Goal: Task Accomplishment & Management: Manage account settings

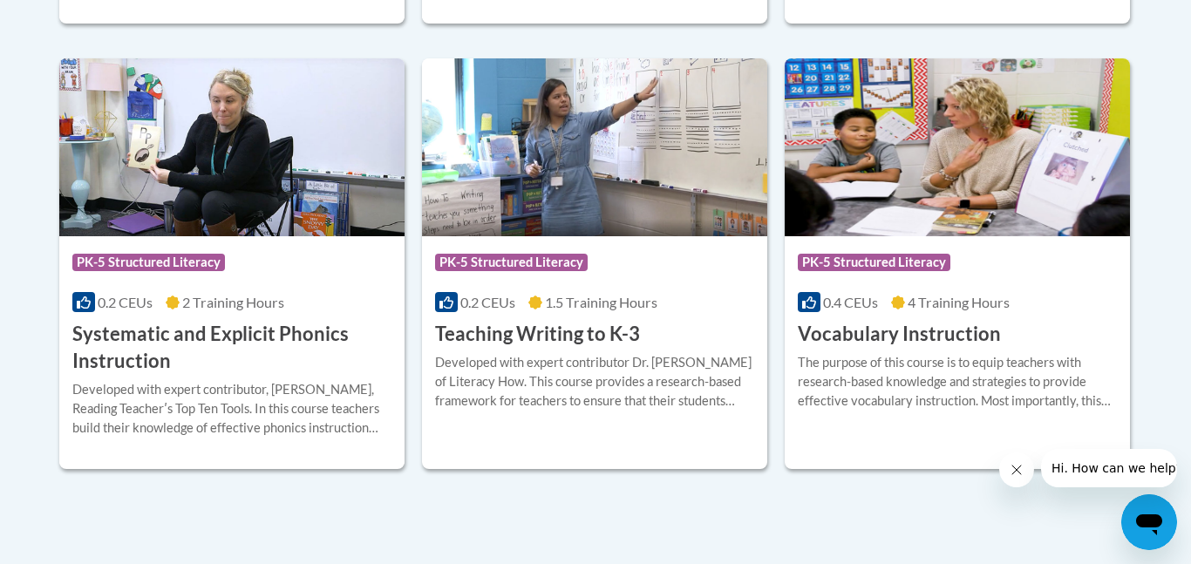
scroll to position [2051, 0]
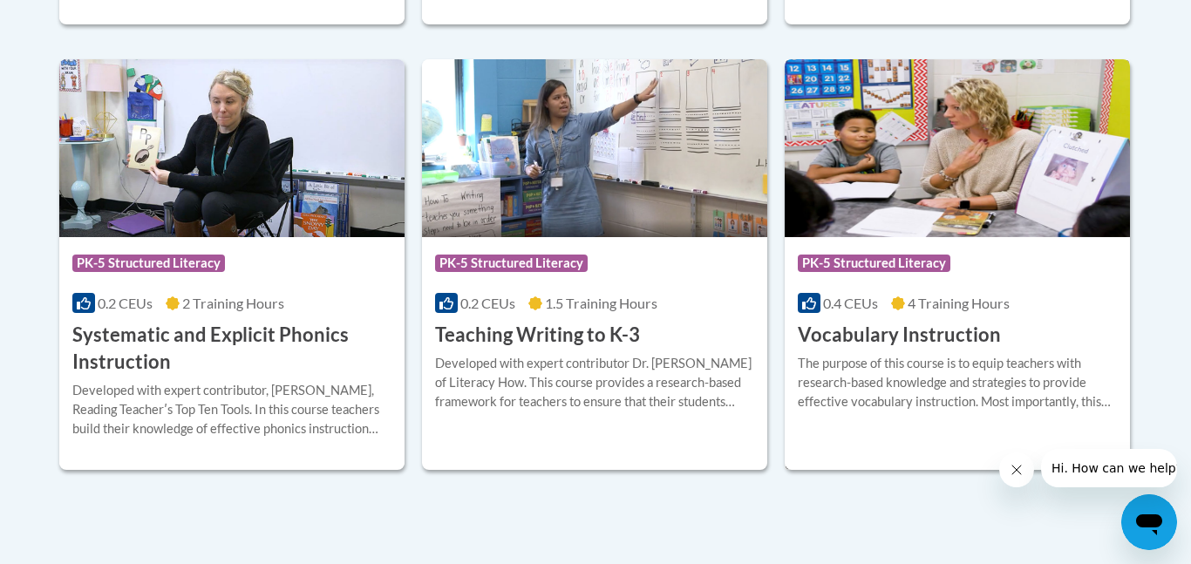
click at [886, 336] on h3 "Vocabulary Instruction" at bounding box center [899, 335] width 203 height 27
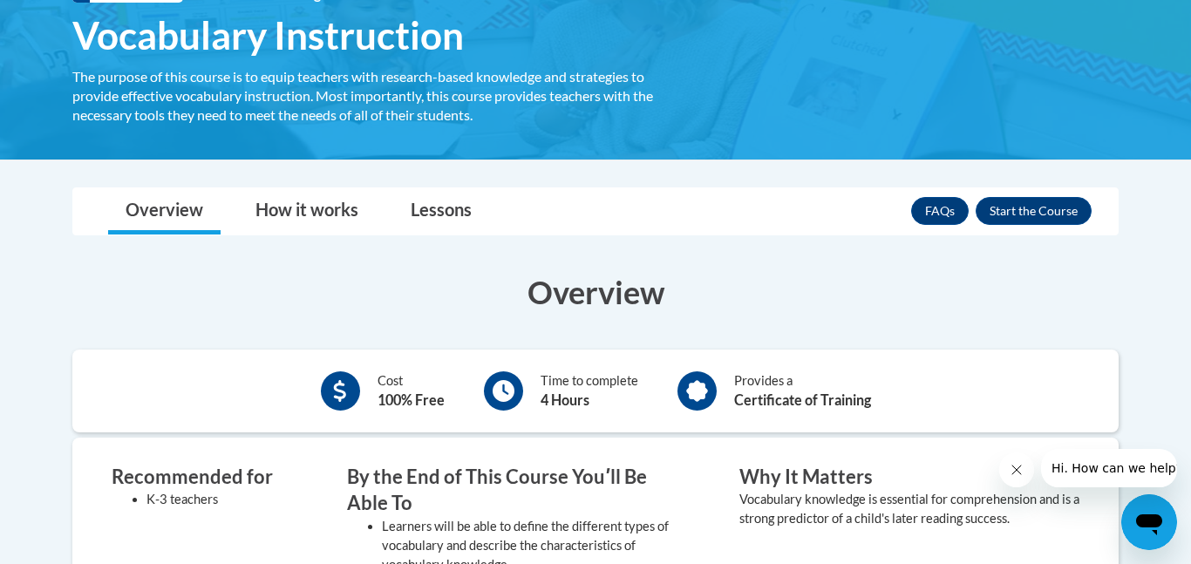
scroll to position [296, 0]
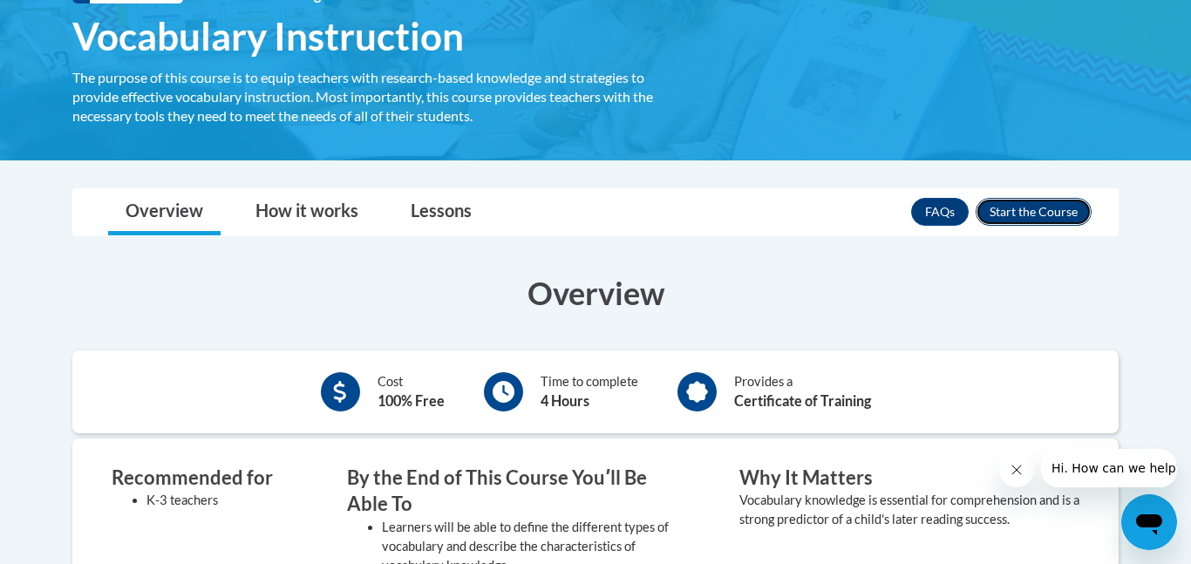
click at [1018, 213] on button "Enroll" at bounding box center [1033, 212] width 116 height 28
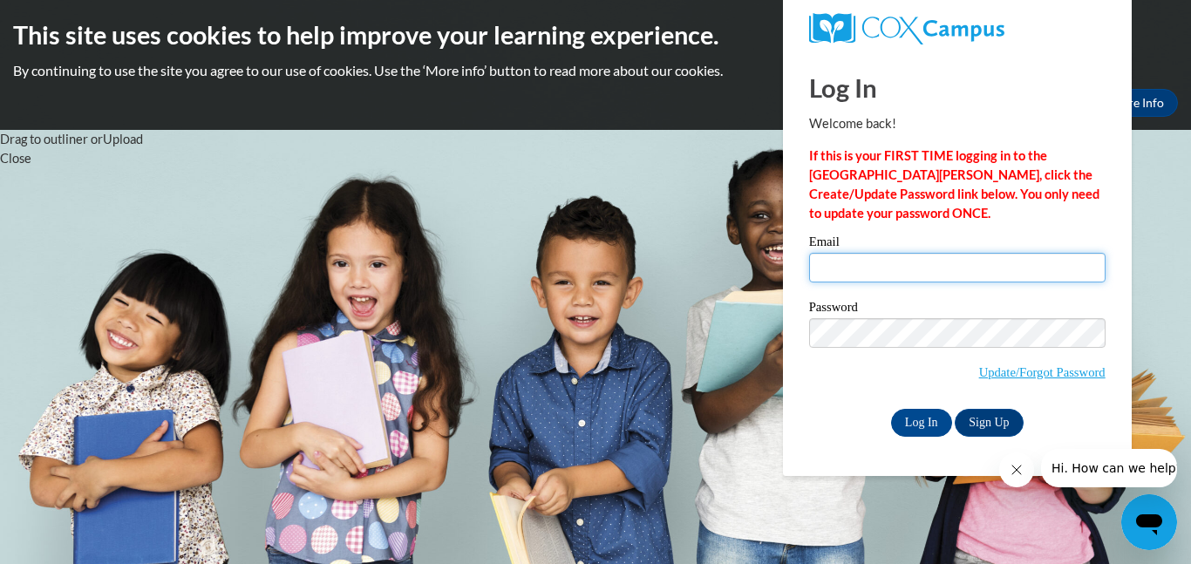
click at [988, 264] on input "Email" at bounding box center [957, 268] width 296 height 30
type input "[EMAIL_ADDRESS][PERSON_NAME][DOMAIN_NAME]"
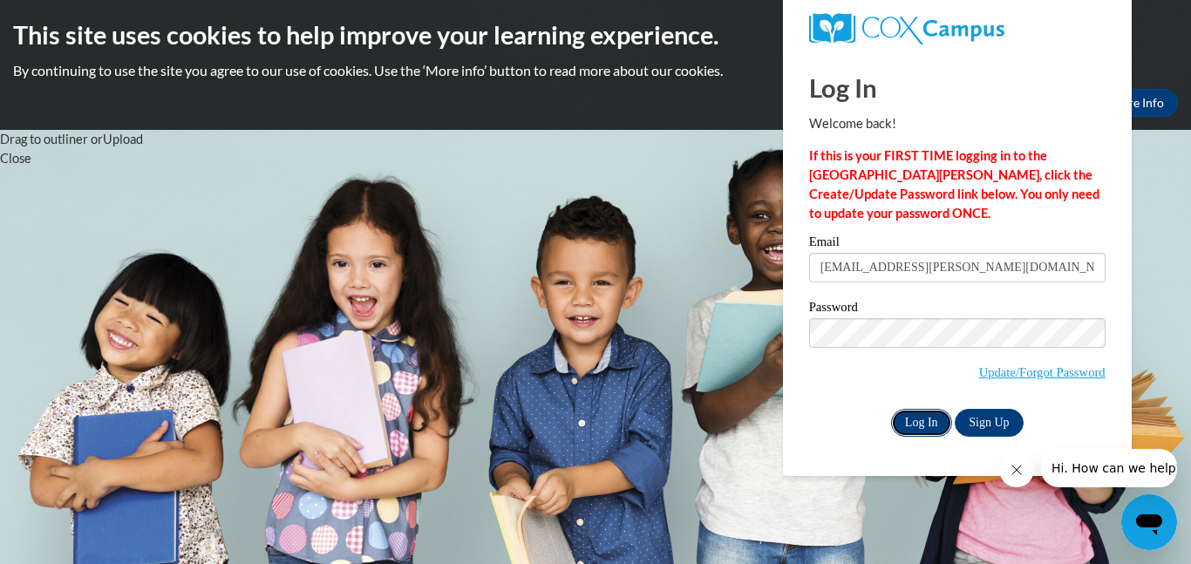
click at [916, 427] on input "Log In" at bounding box center [921, 423] width 61 height 28
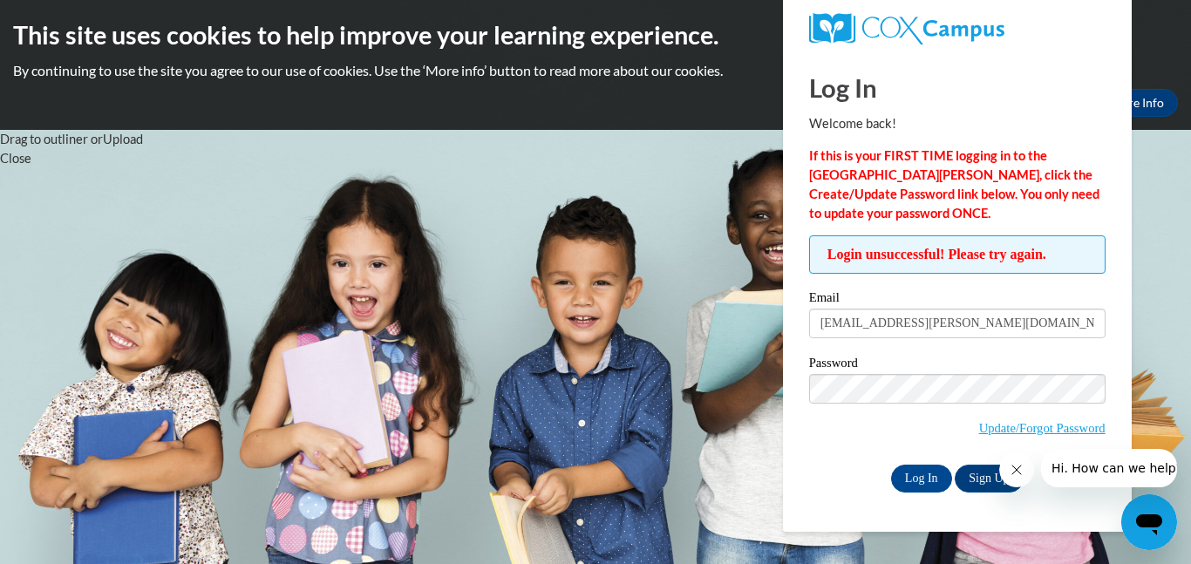
click at [853, 412] on span "Update/Forgot Password" at bounding box center [957, 410] width 296 height 72
click at [1015, 472] on icon "Close message from company" at bounding box center [1016, 470] width 14 height 14
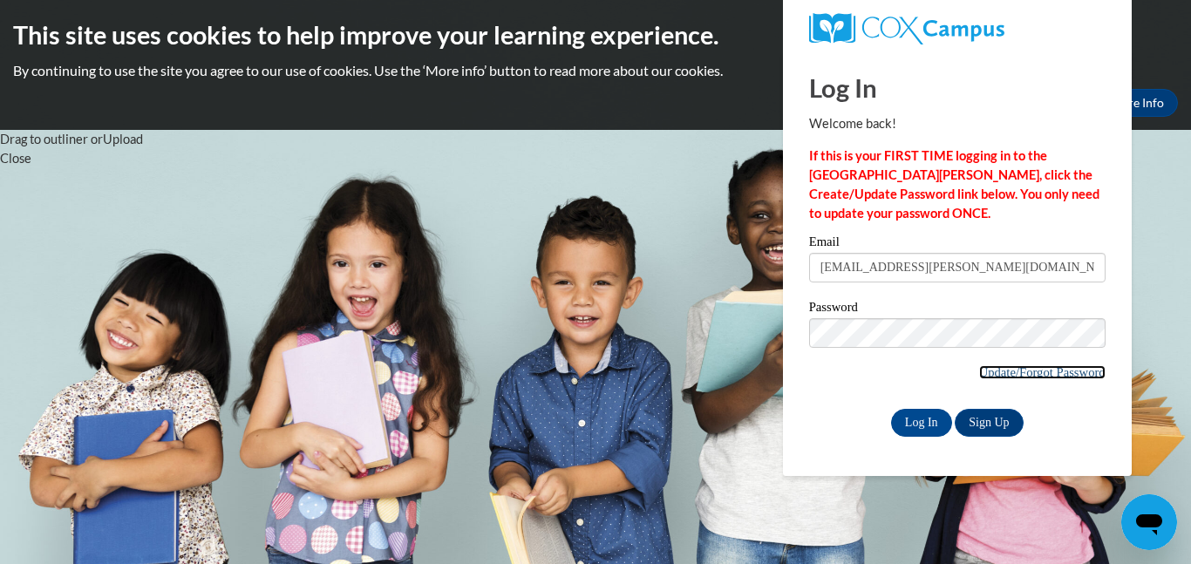
click at [991, 372] on link "Update/Forgot Password" at bounding box center [1042, 372] width 126 height 14
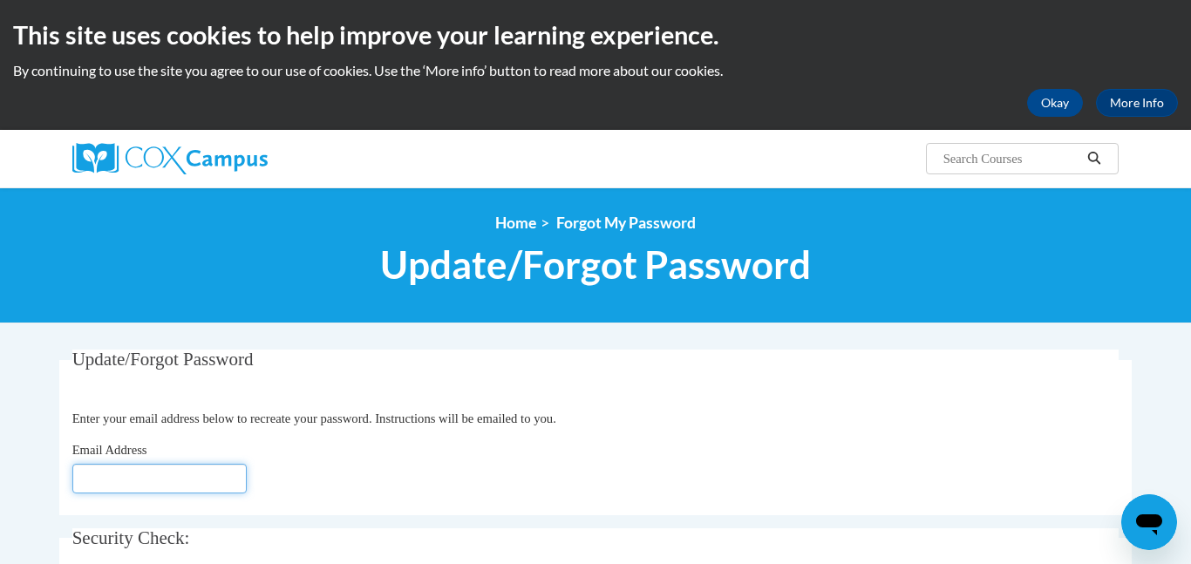
click at [211, 472] on input "Email Address" at bounding box center [159, 479] width 174 height 30
type input "[EMAIL_ADDRESS][DOMAIN_NAME]"
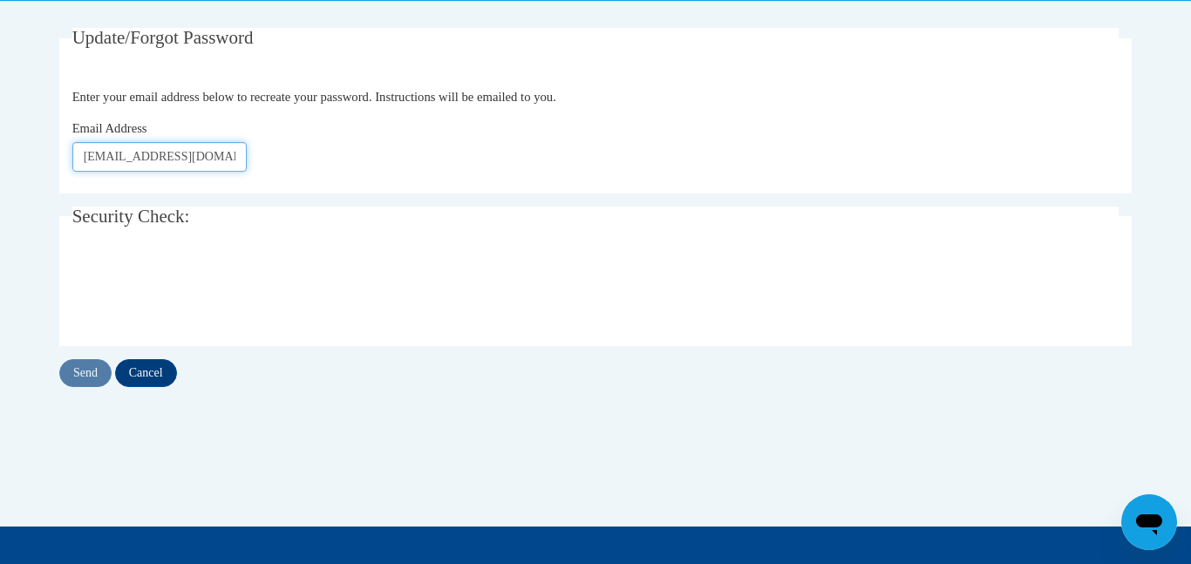
scroll to position [324, 0]
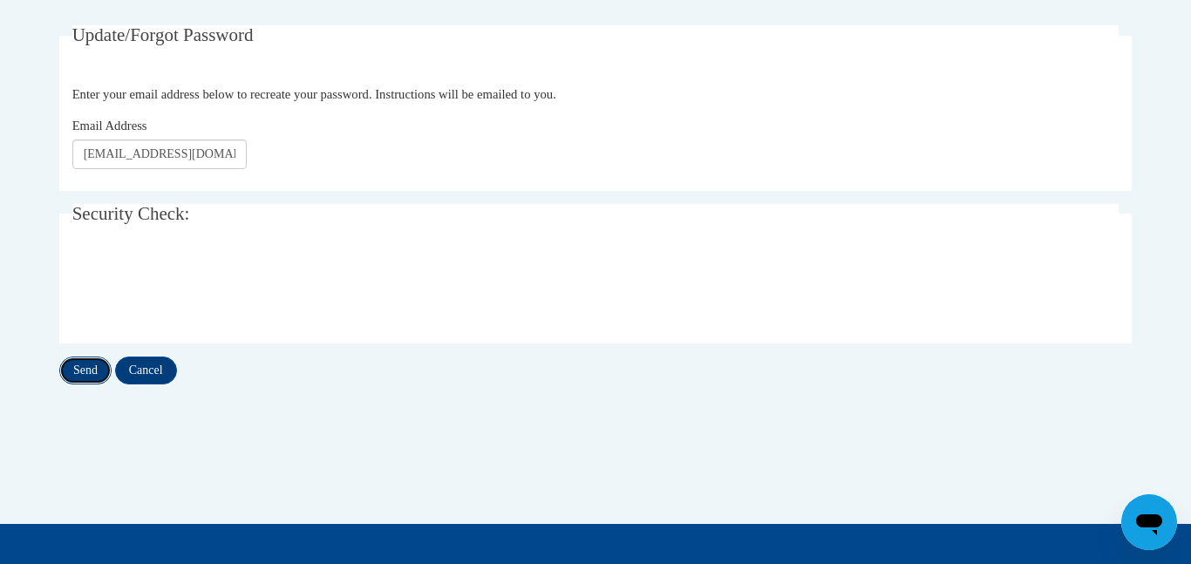
click at [78, 368] on input "Send" at bounding box center [85, 371] width 52 height 28
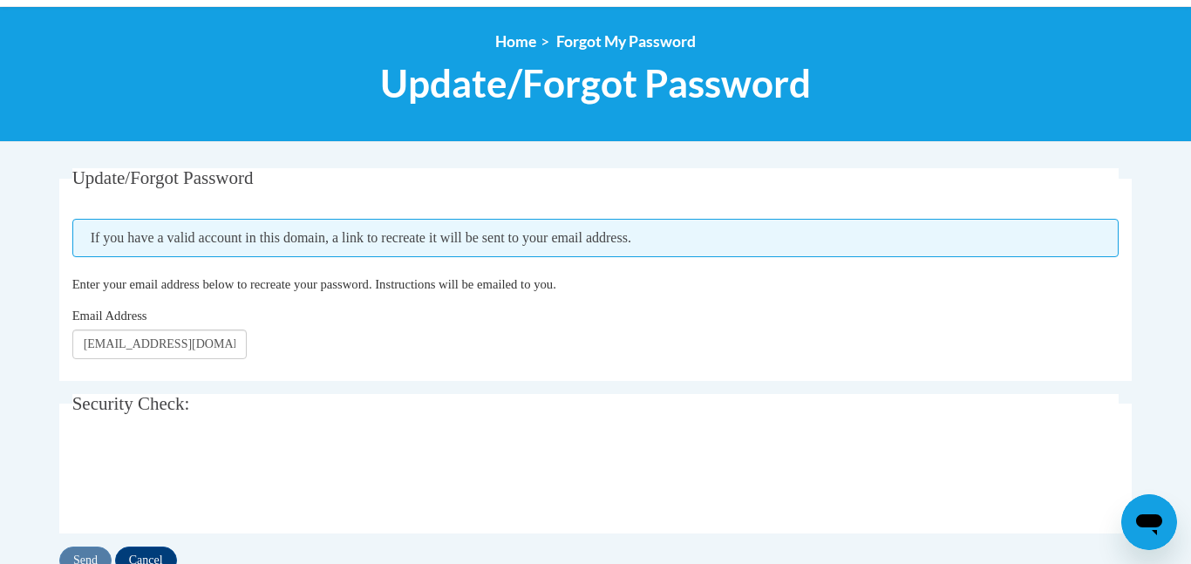
scroll to position [182, 0]
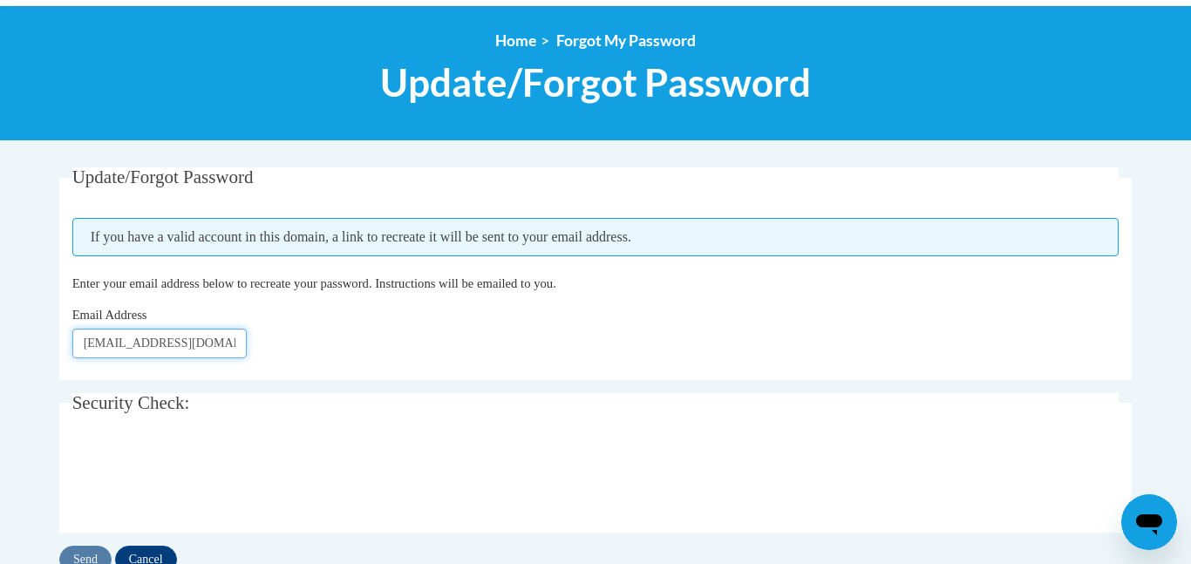
click at [206, 343] on input "[EMAIL_ADDRESS][DOMAIN_NAME]" at bounding box center [159, 344] width 174 height 30
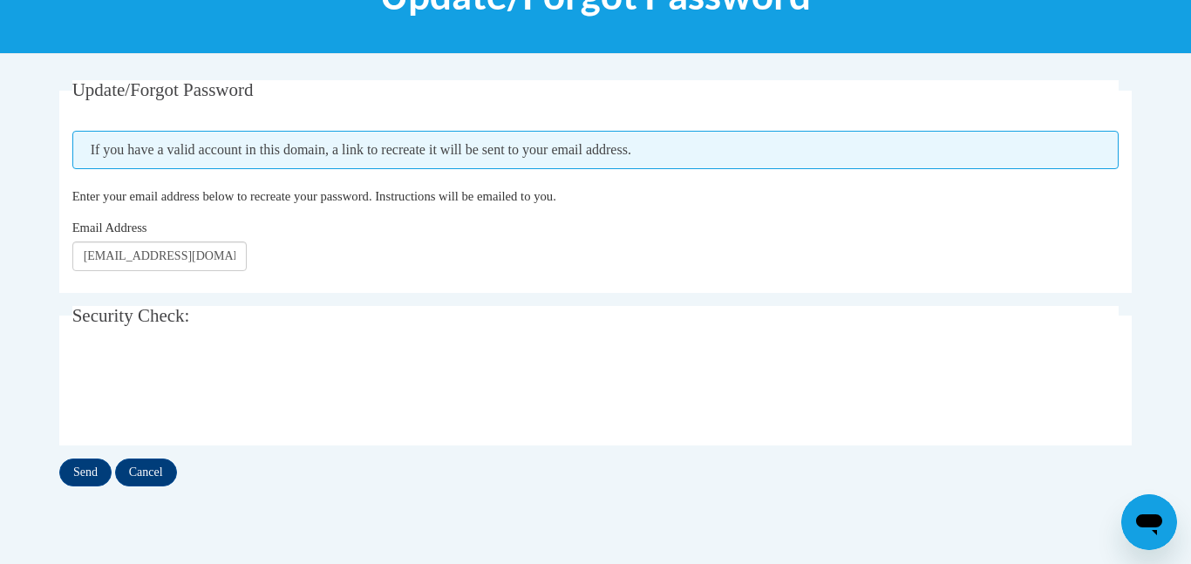
scroll to position [272, 0]
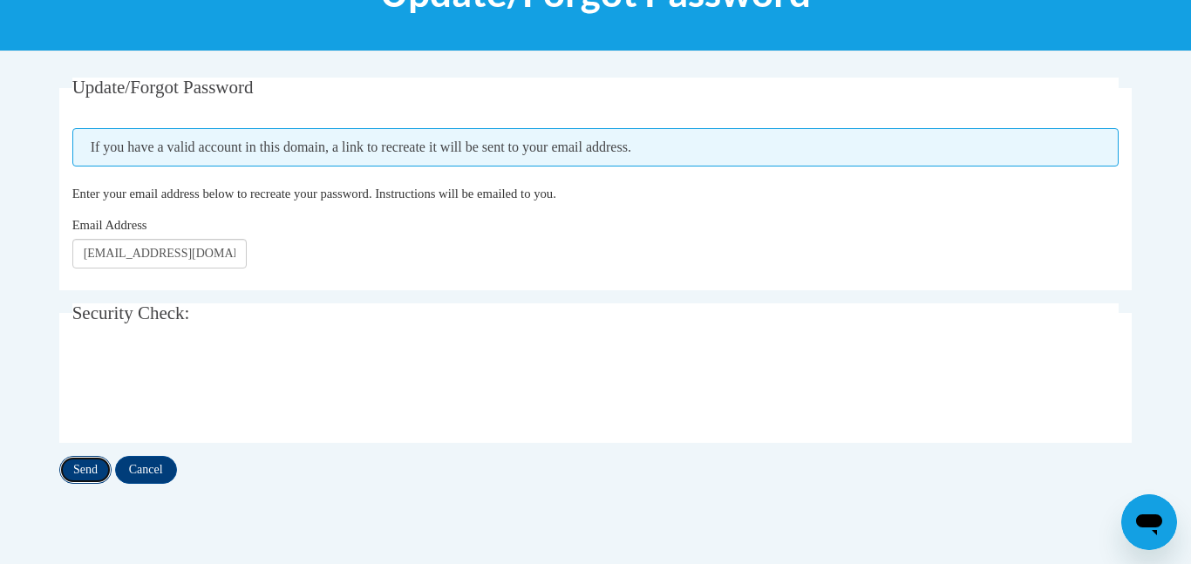
click at [93, 472] on input "Send" at bounding box center [85, 470] width 52 height 28
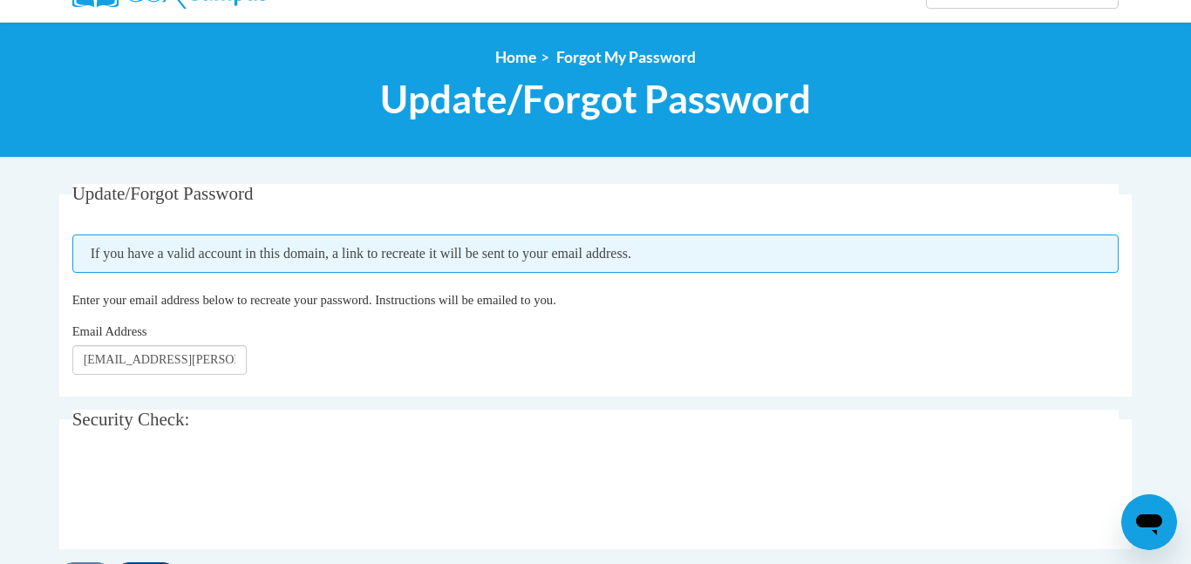
scroll to position [178, 0]
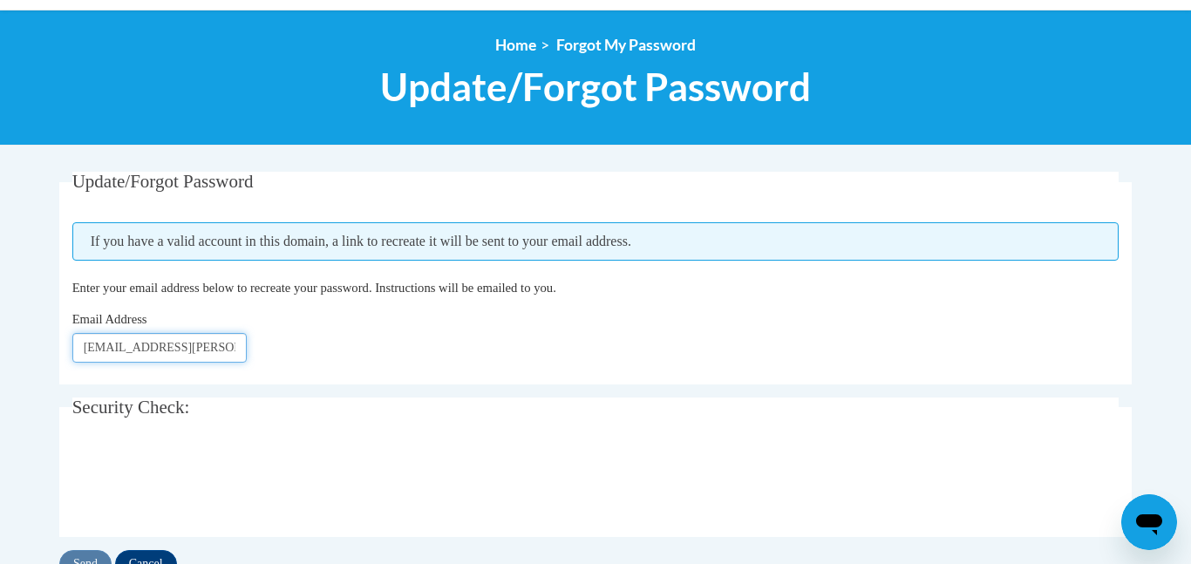
click at [216, 348] on input "[EMAIL_ADDRESS][DOMAIN_NAME]" at bounding box center [159, 348] width 174 height 30
click at [354, 335] on div "Email Address cammy.shaw@noxonschools.com" at bounding box center [595, 335] width 1047 height 53
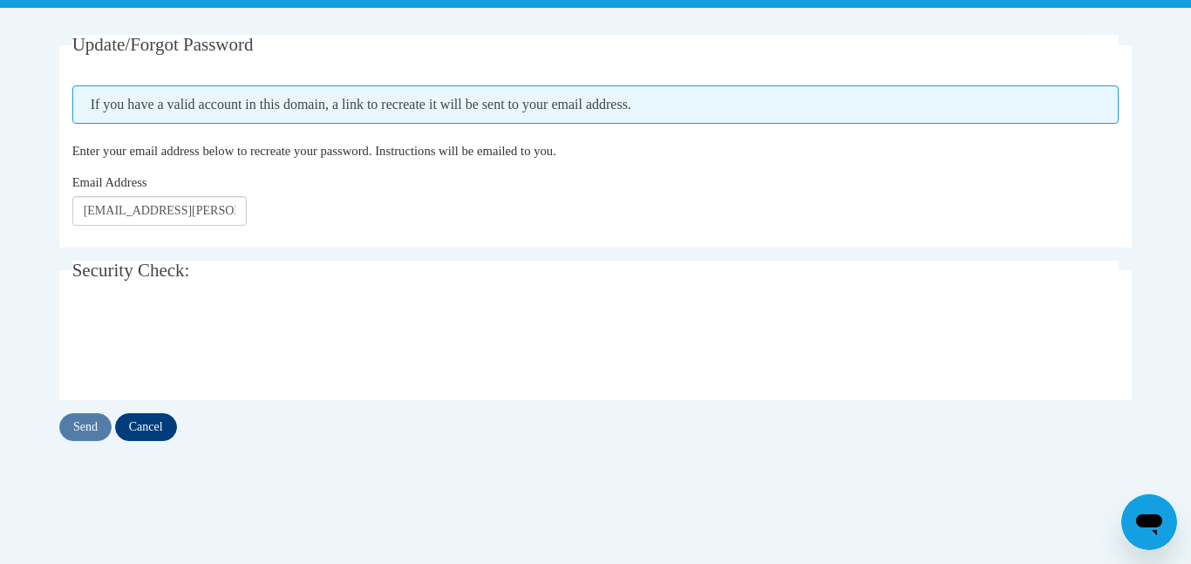
scroll to position [316, 0]
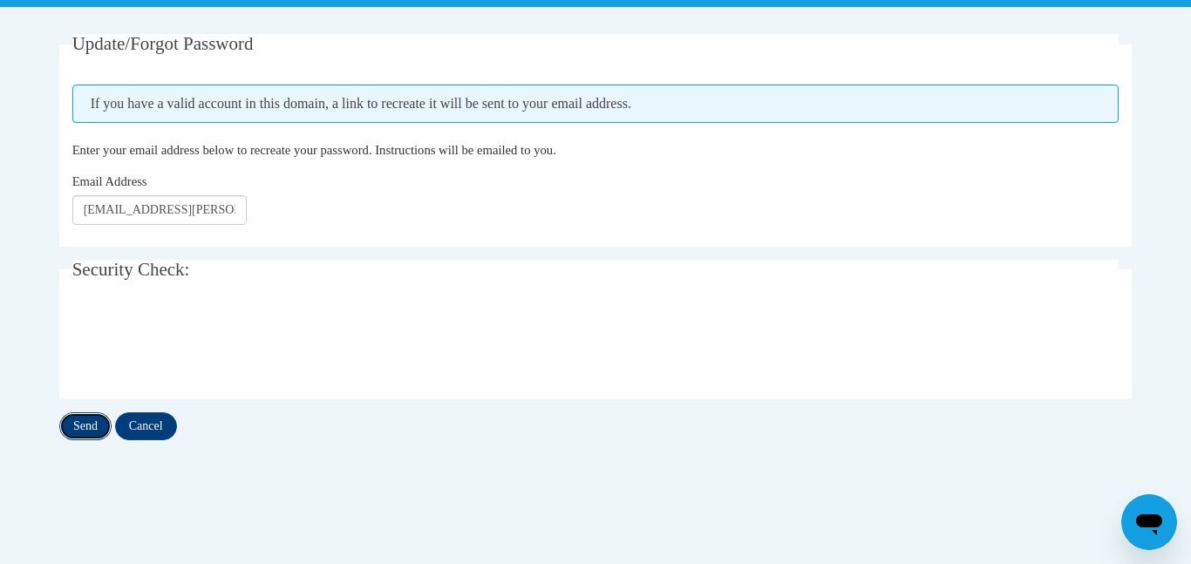
click at [82, 431] on input "Send" at bounding box center [85, 426] width 52 height 28
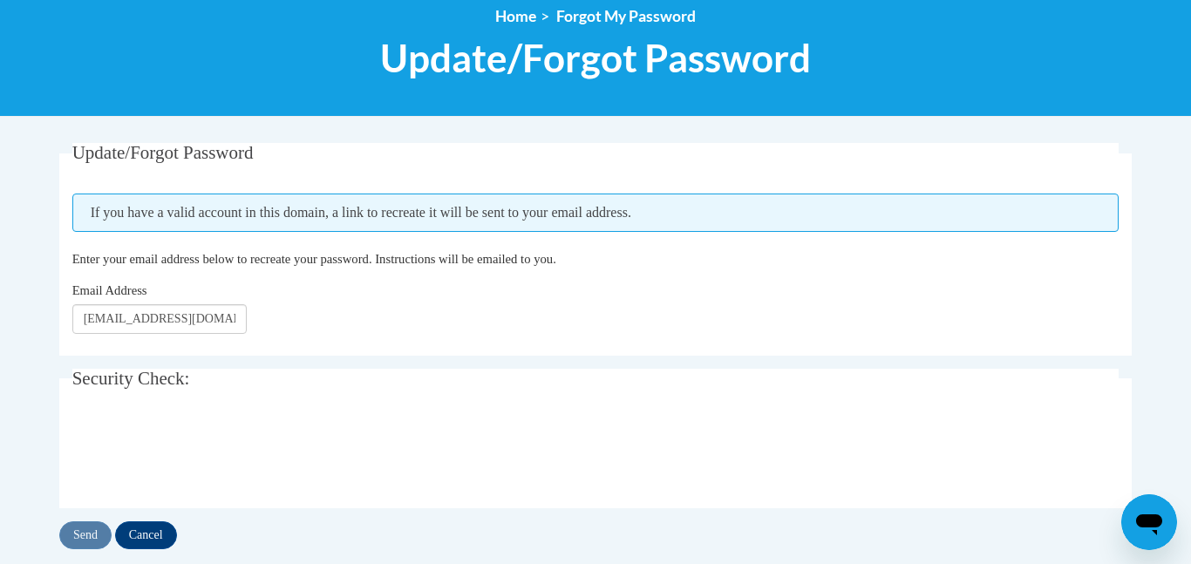
scroll to position [212, 0]
